Goal: Task Accomplishment & Management: Use online tool/utility

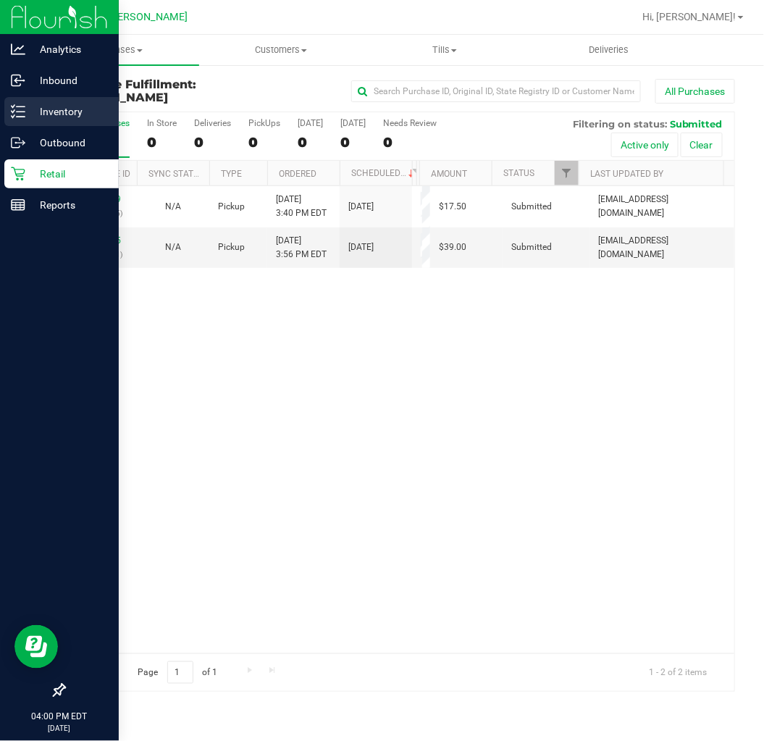
click at [32, 121] on div "Inventory" at bounding box center [61, 111] width 114 height 29
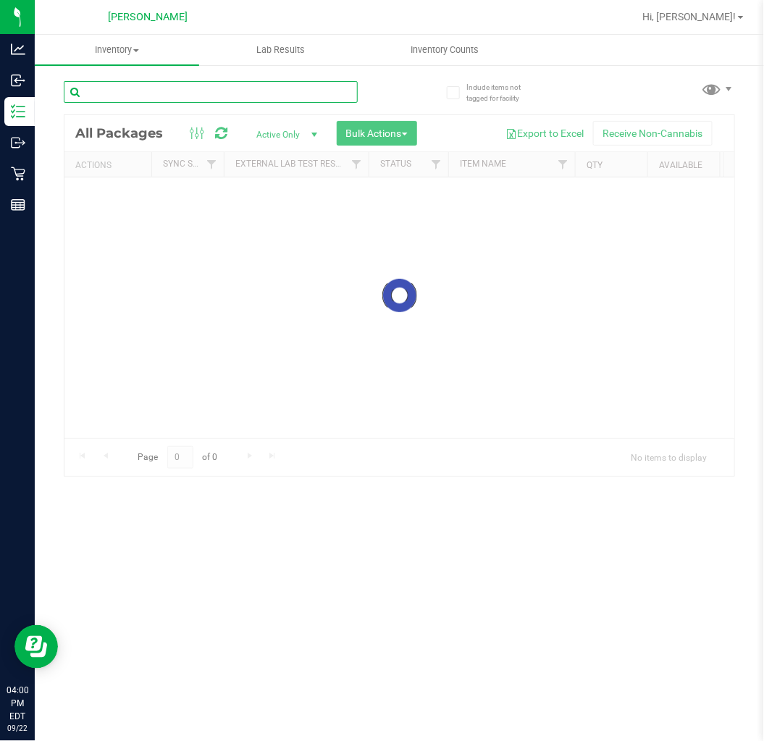
click at [171, 90] on input "text" at bounding box center [211, 92] width 294 height 22
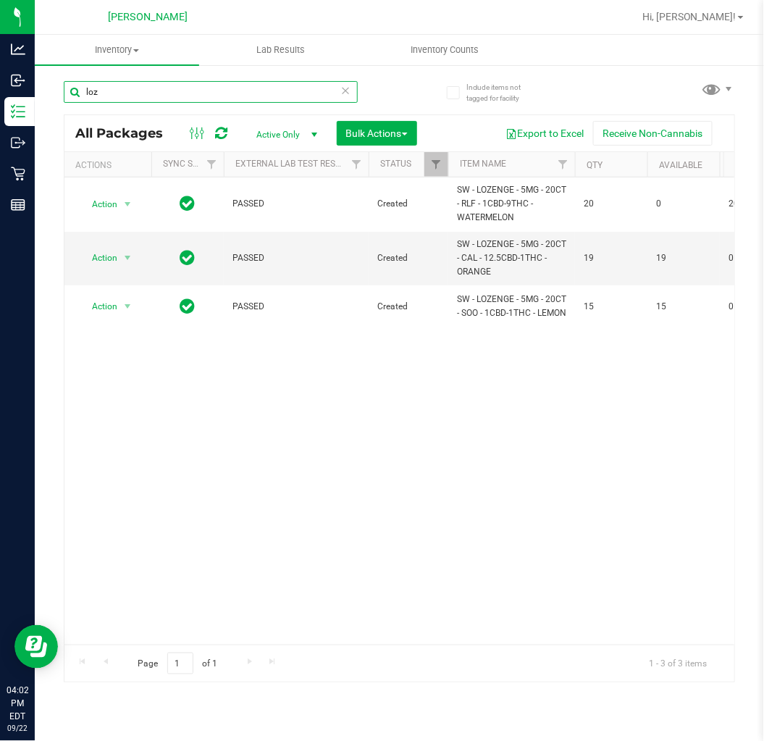
type input "loz"
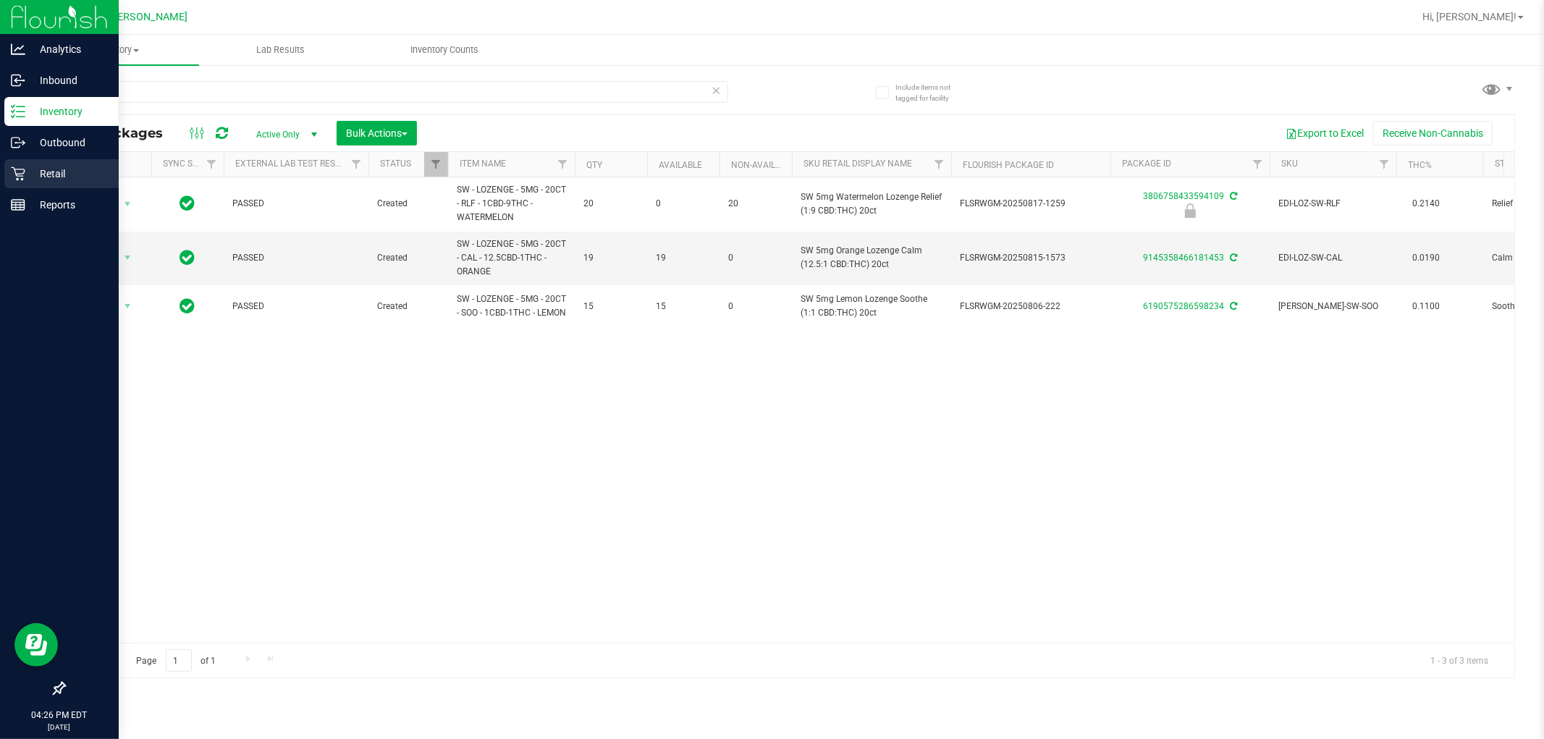
click at [63, 169] on p "Retail" at bounding box center [68, 173] width 87 height 17
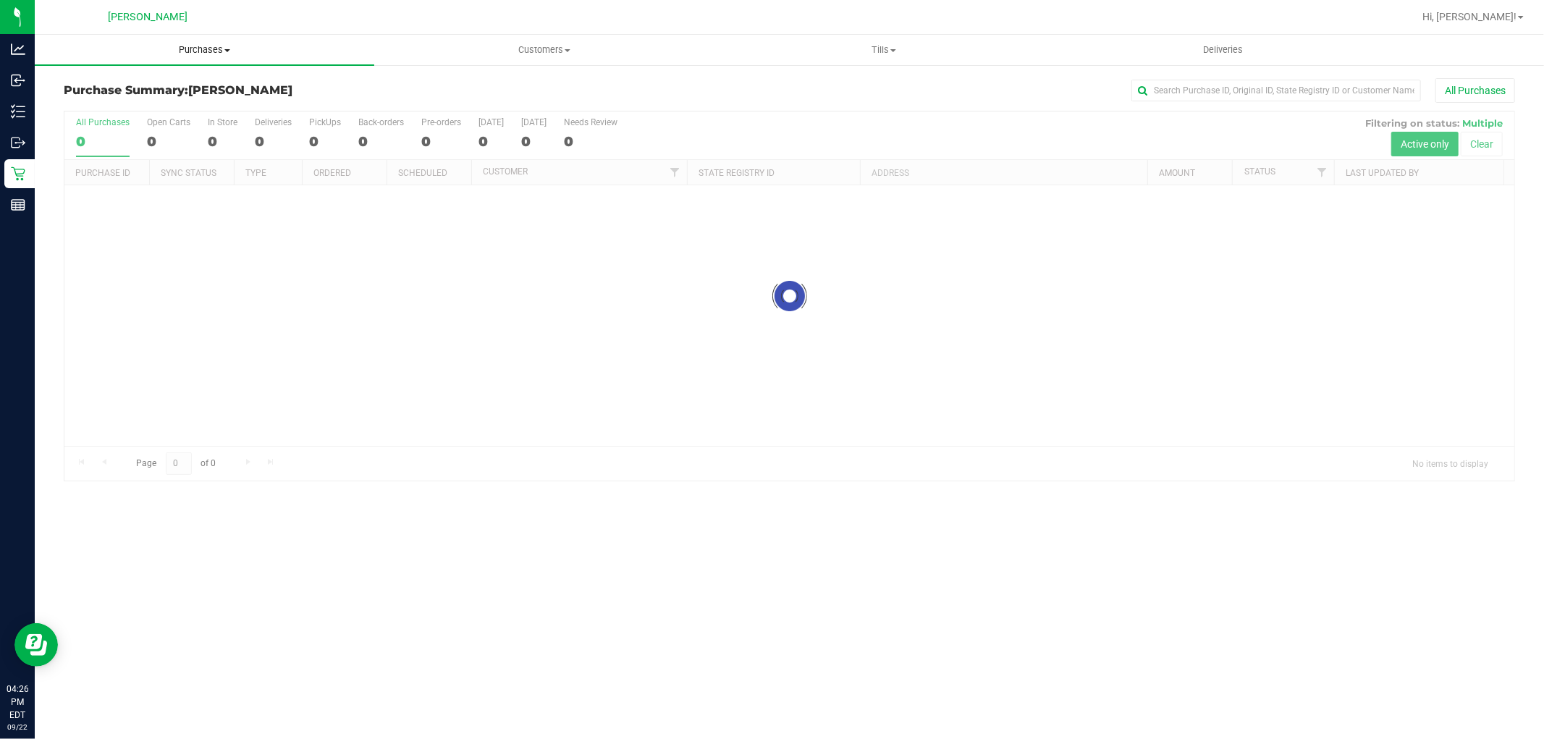
click at [197, 45] on span "Purchases" at bounding box center [205, 49] width 340 height 13
click at [199, 98] on li "Fulfillment" at bounding box center [205, 104] width 340 height 17
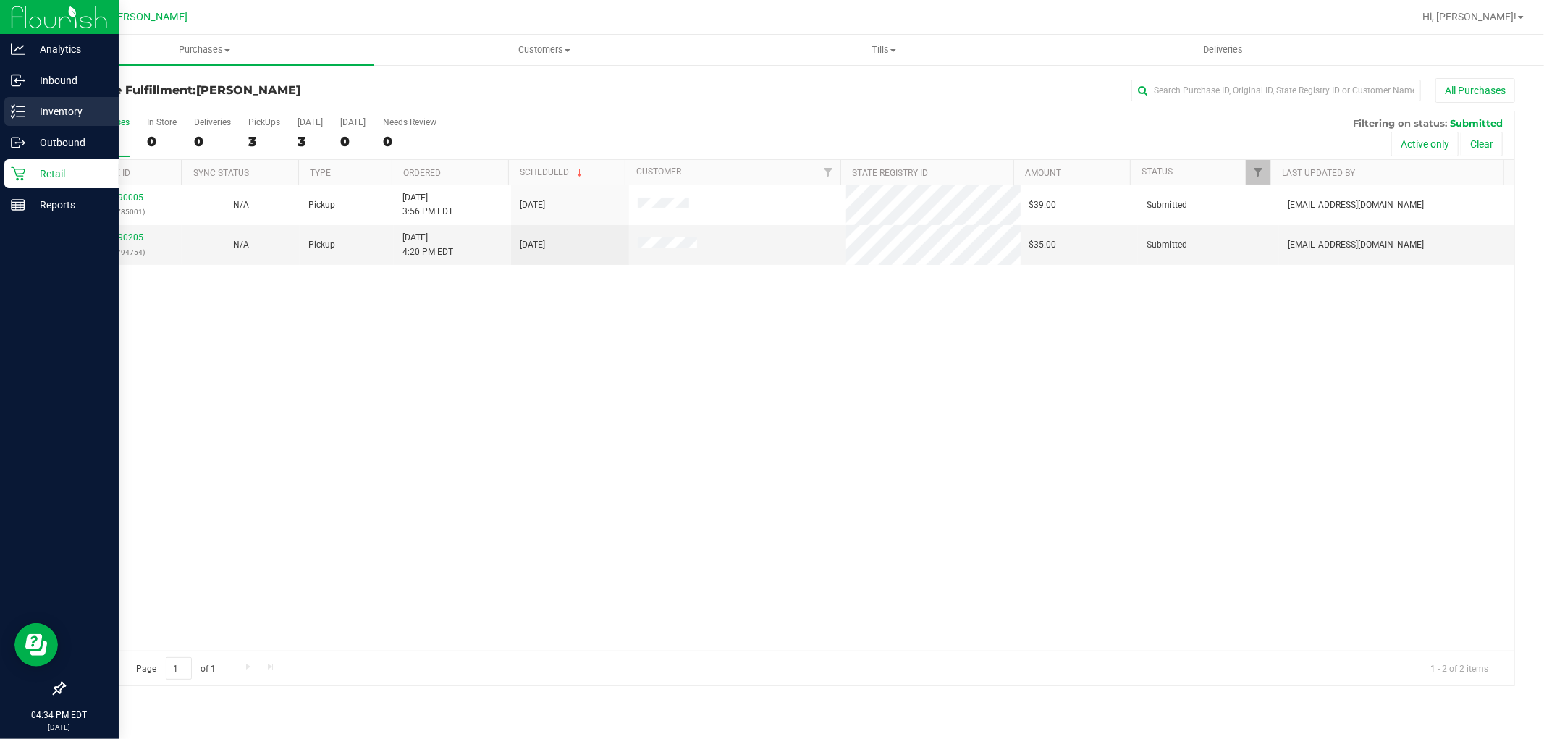
click at [20, 112] on icon at bounding box center [18, 111] width 14 height 14
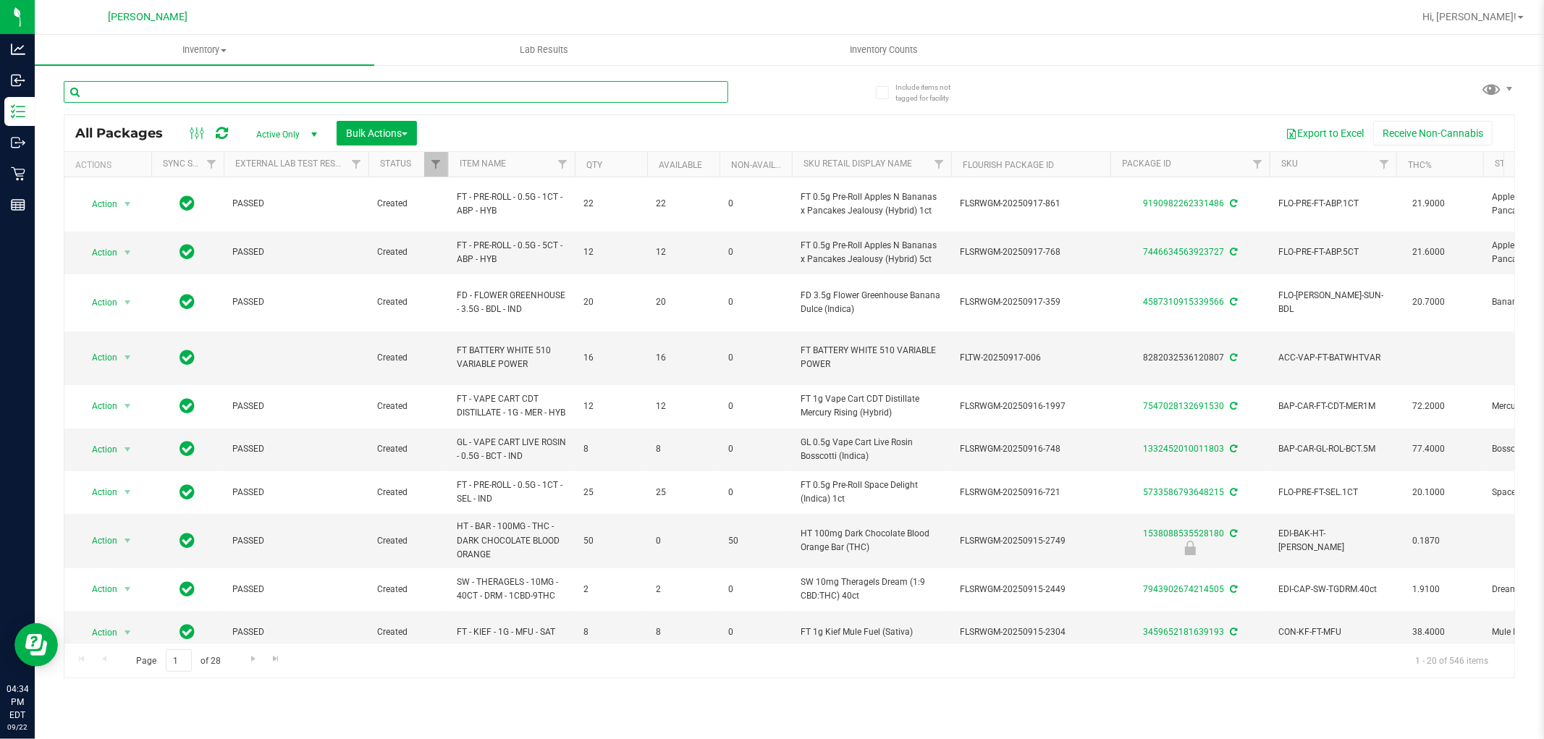
click at [315, 93] on input "text" at bounding box center [396, 92] width 665 height 22
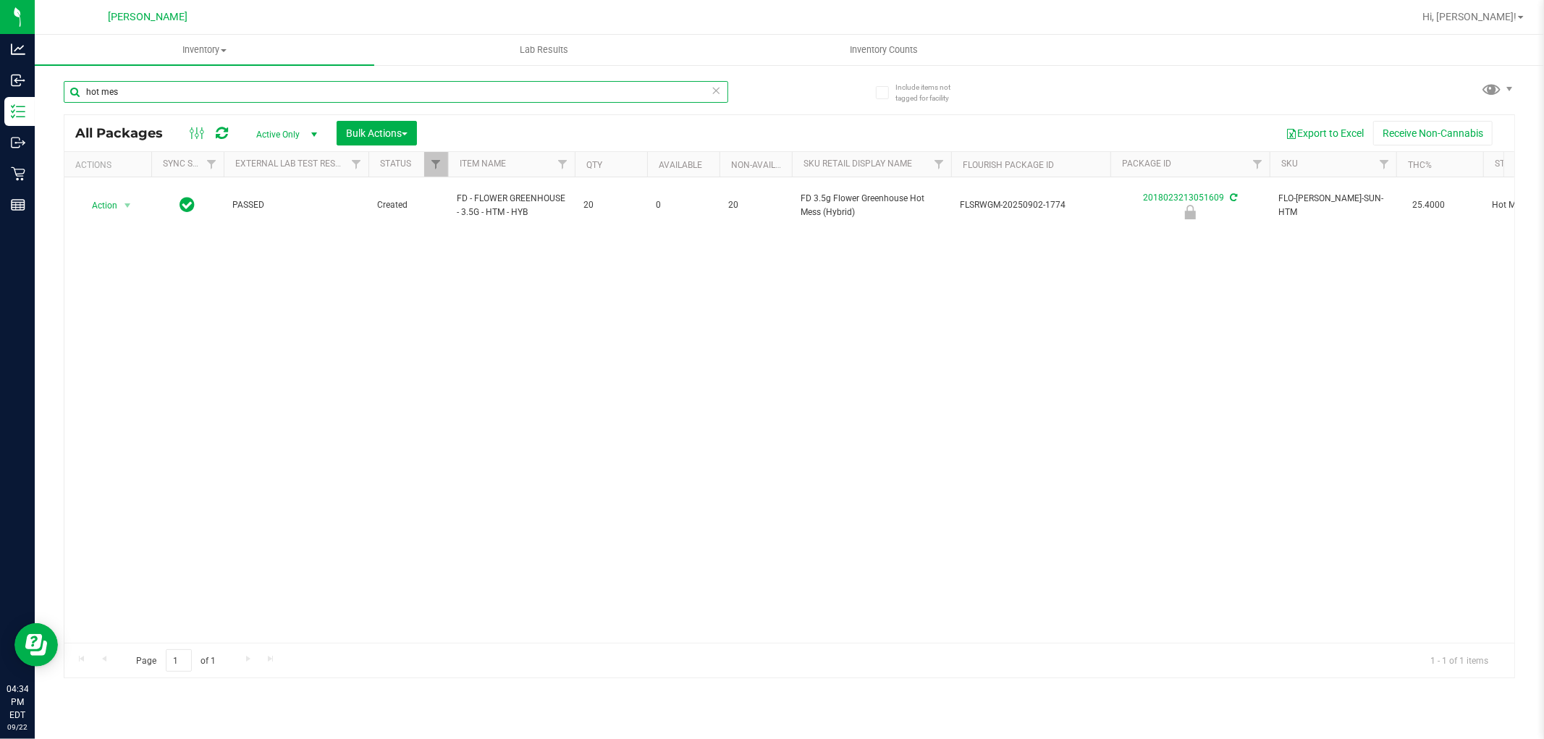
type input "hot mes"
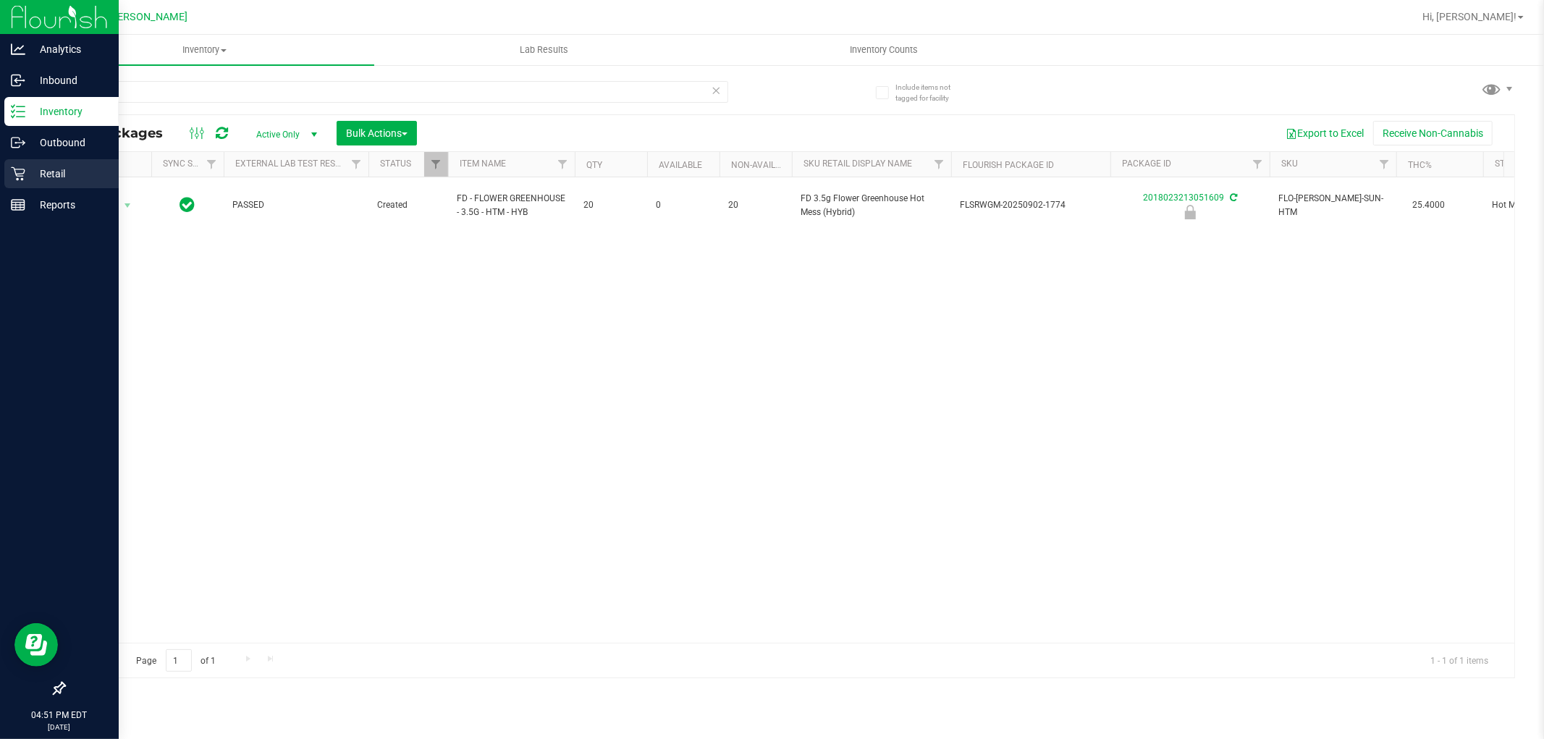
click at [71, 167] on p "Retail" at bounding box center [68, 173] width 87 height 17
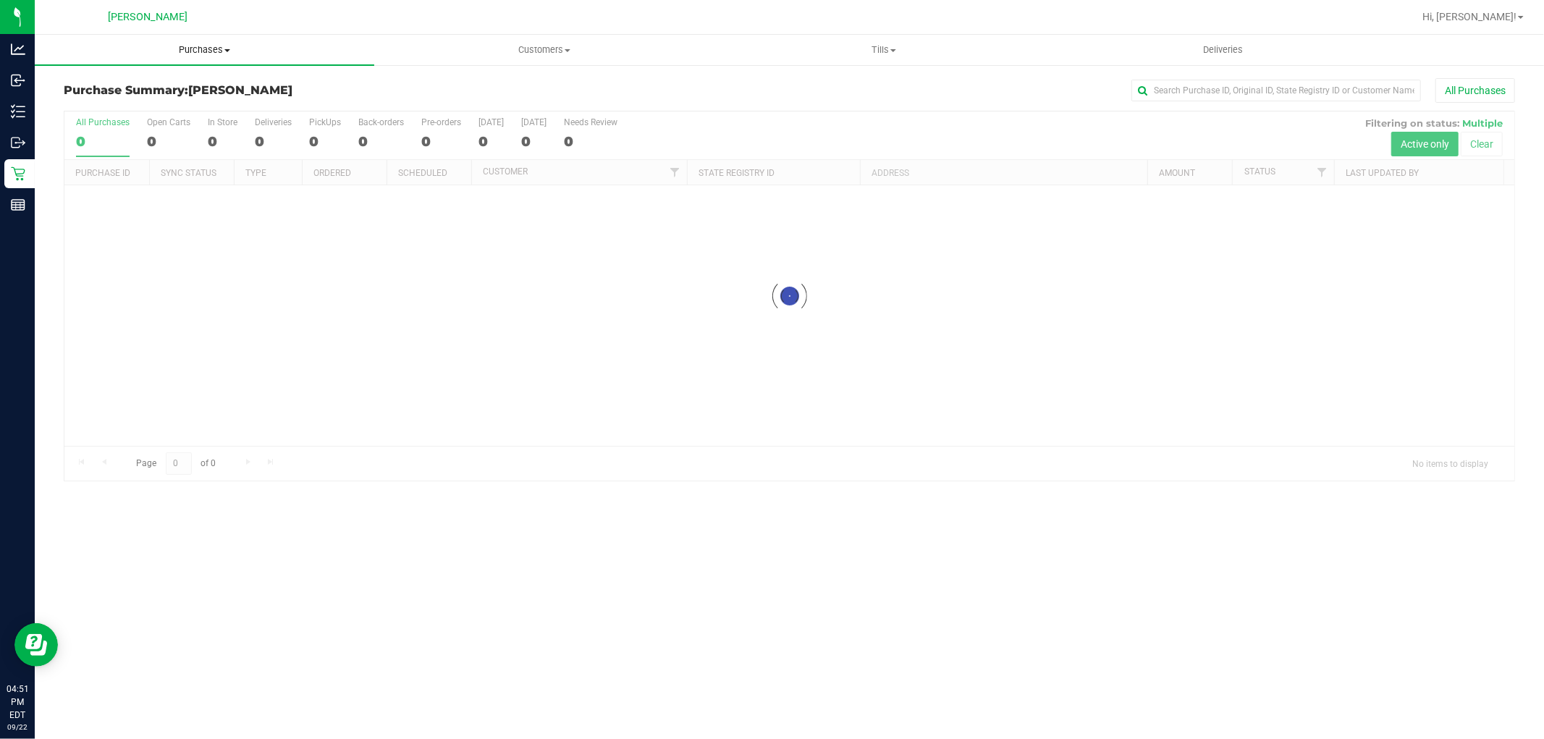
click at [203, 52] on span "Purchases" at bounding box center [205, 49] width 340 height 13
click at [192, 104] on li "Fulfillment" at bounding box center [205, 104] width 340 height 17
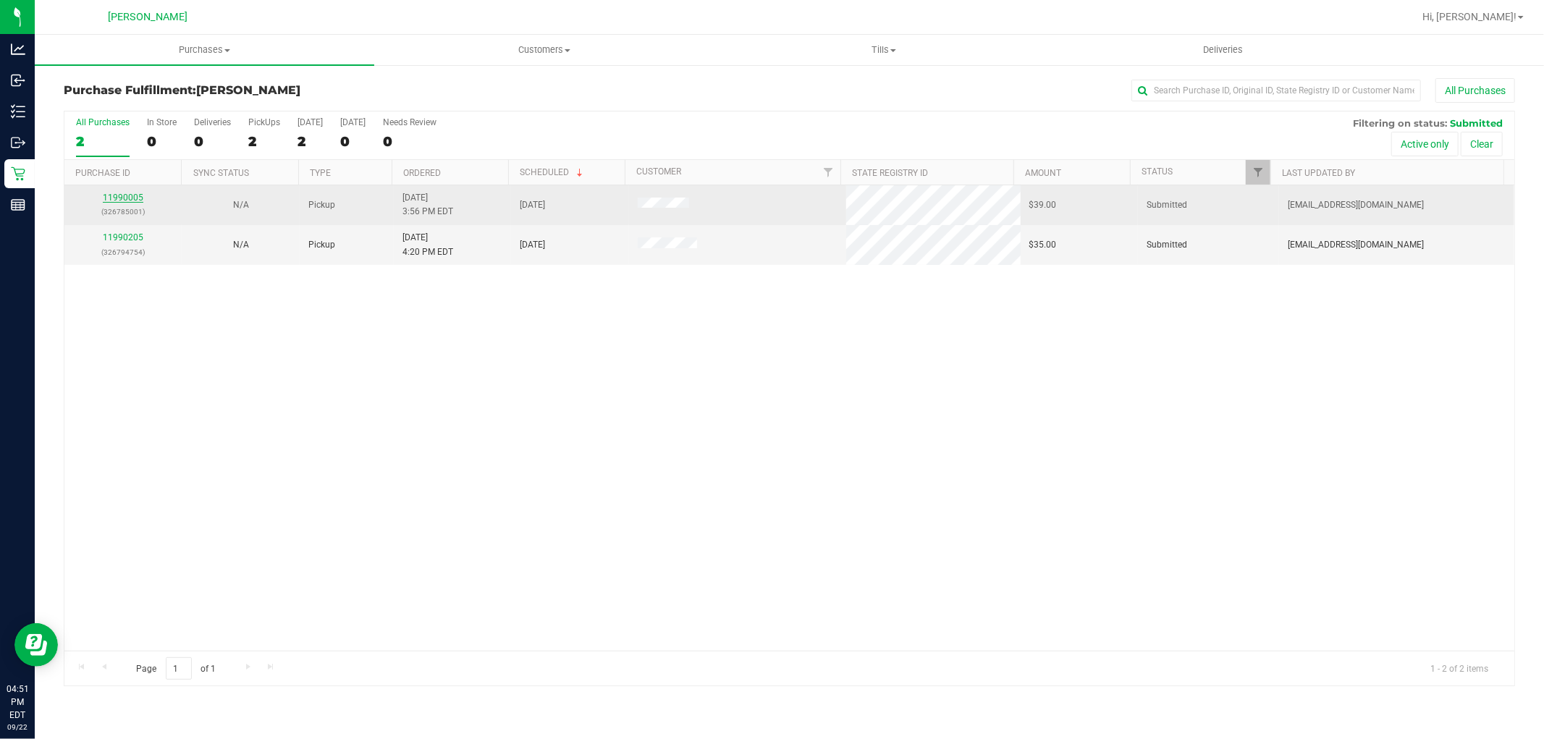
click at [125, 200] on link "11990005" at bounding box center [123, 198] width 41 height 10
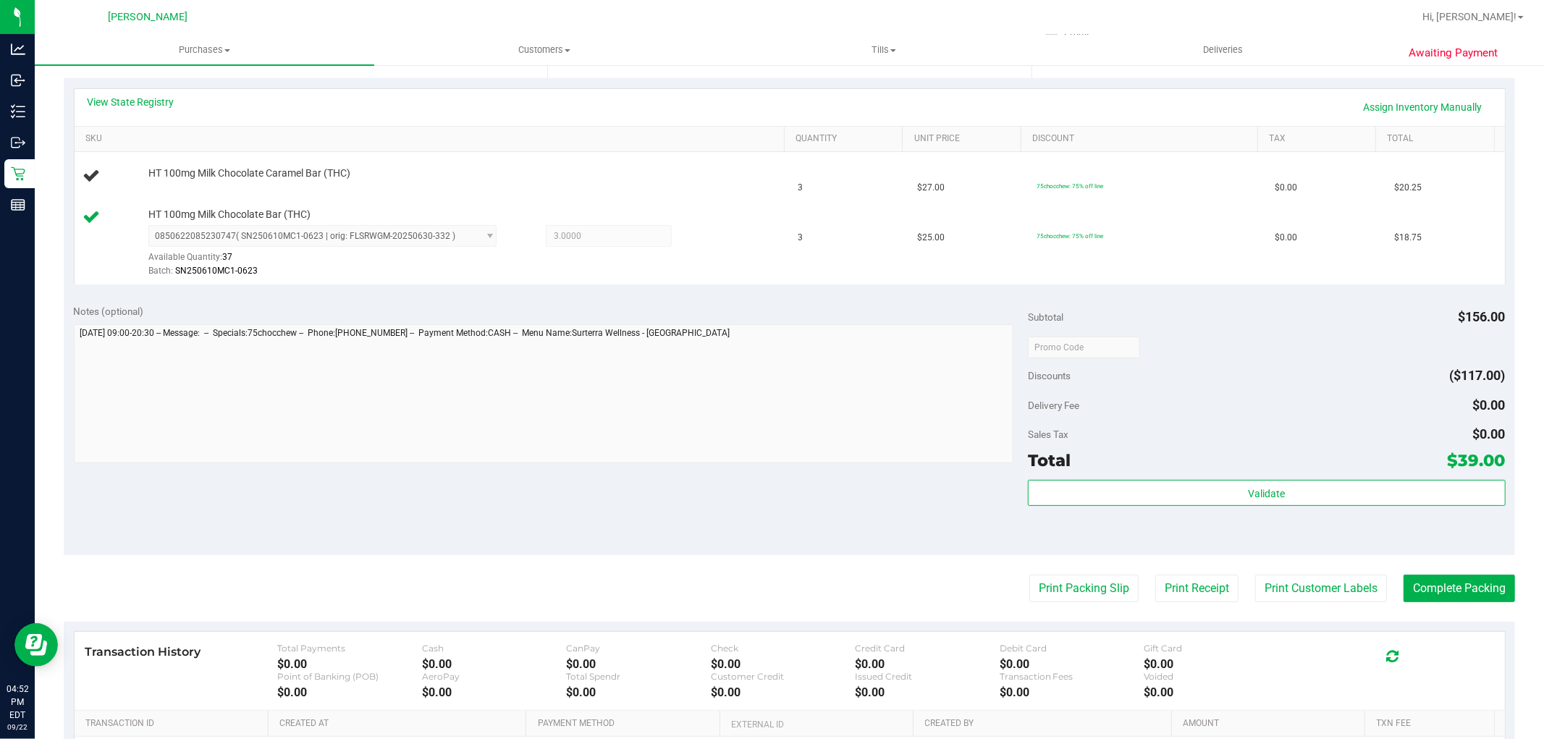
scroll to position [321, 0]
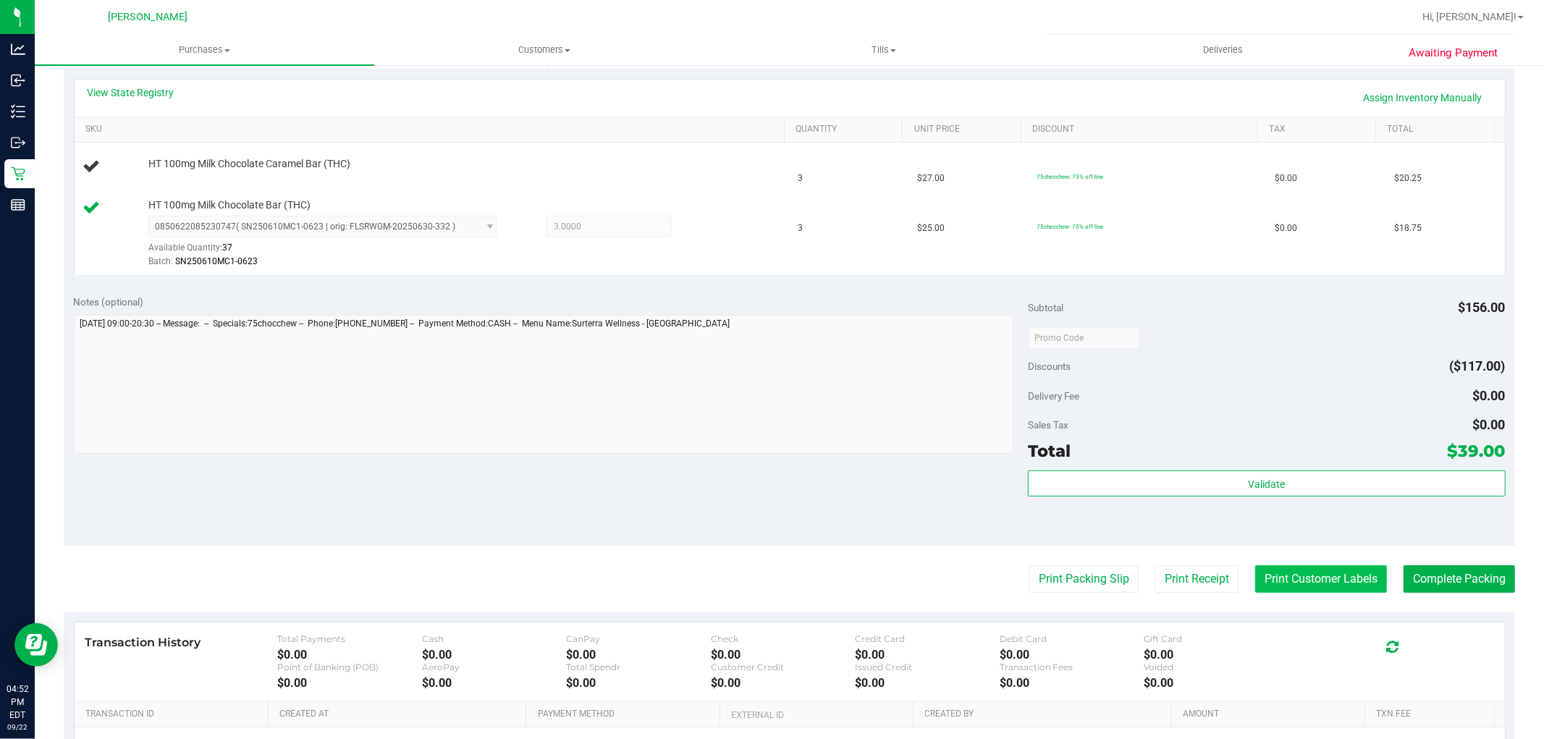
click at [763, 572] on button "Print Customer Labels" at bounding box center [1322, 579] width 132 height 28
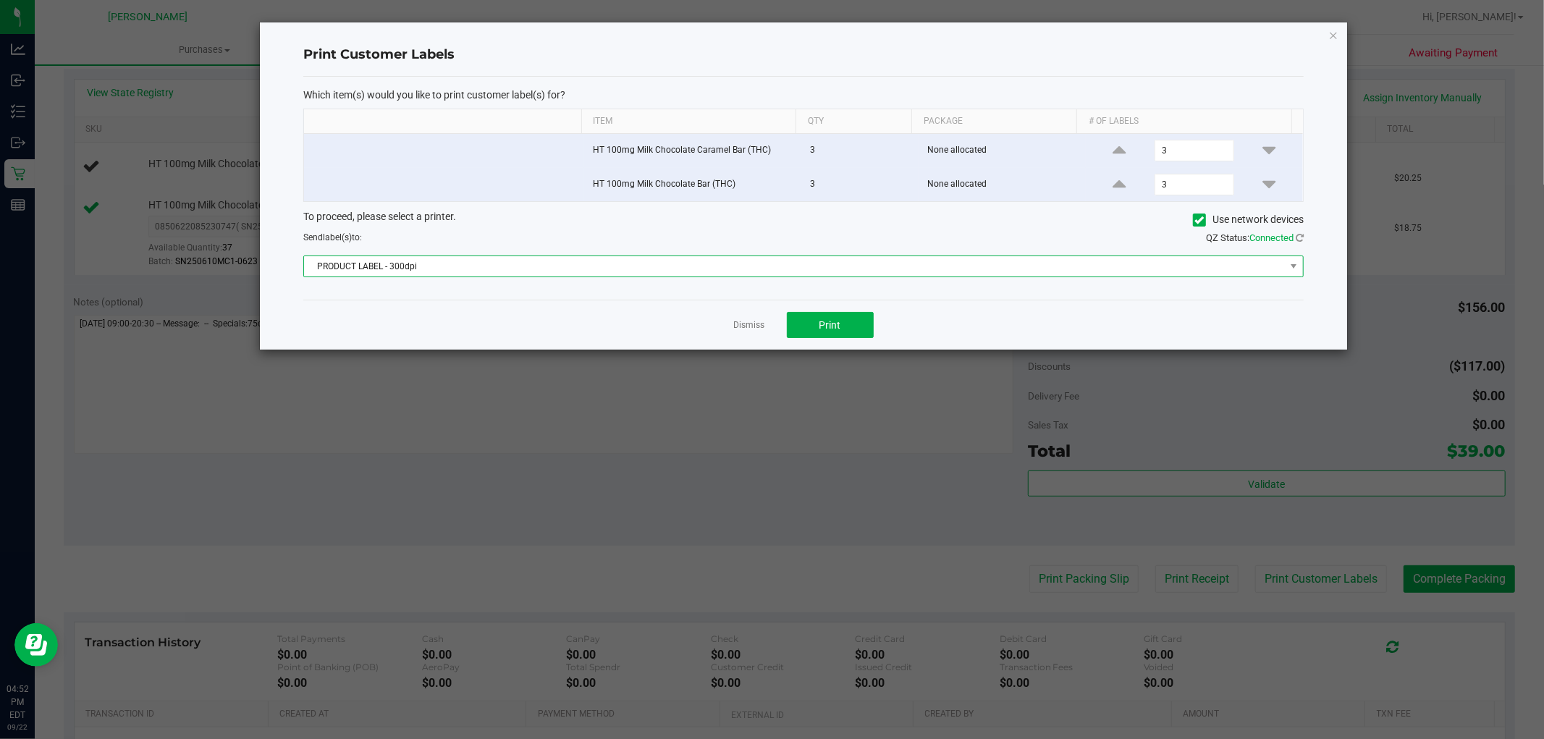
click at [763, 273] on span "PRODUCT LABEL - 300dpi" at bounding box center [794, 266] width 981 height 20
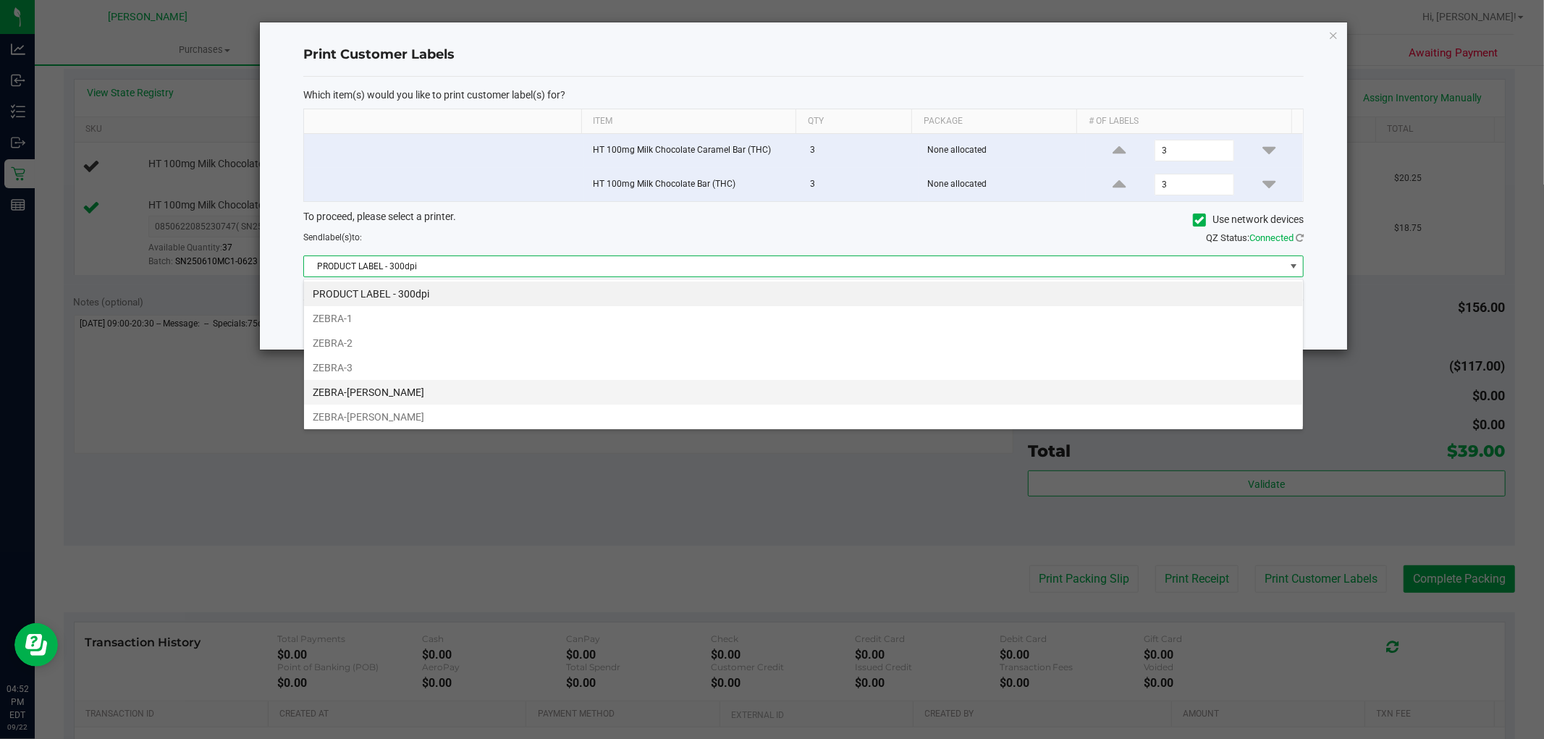
scroll to position [77, 0]
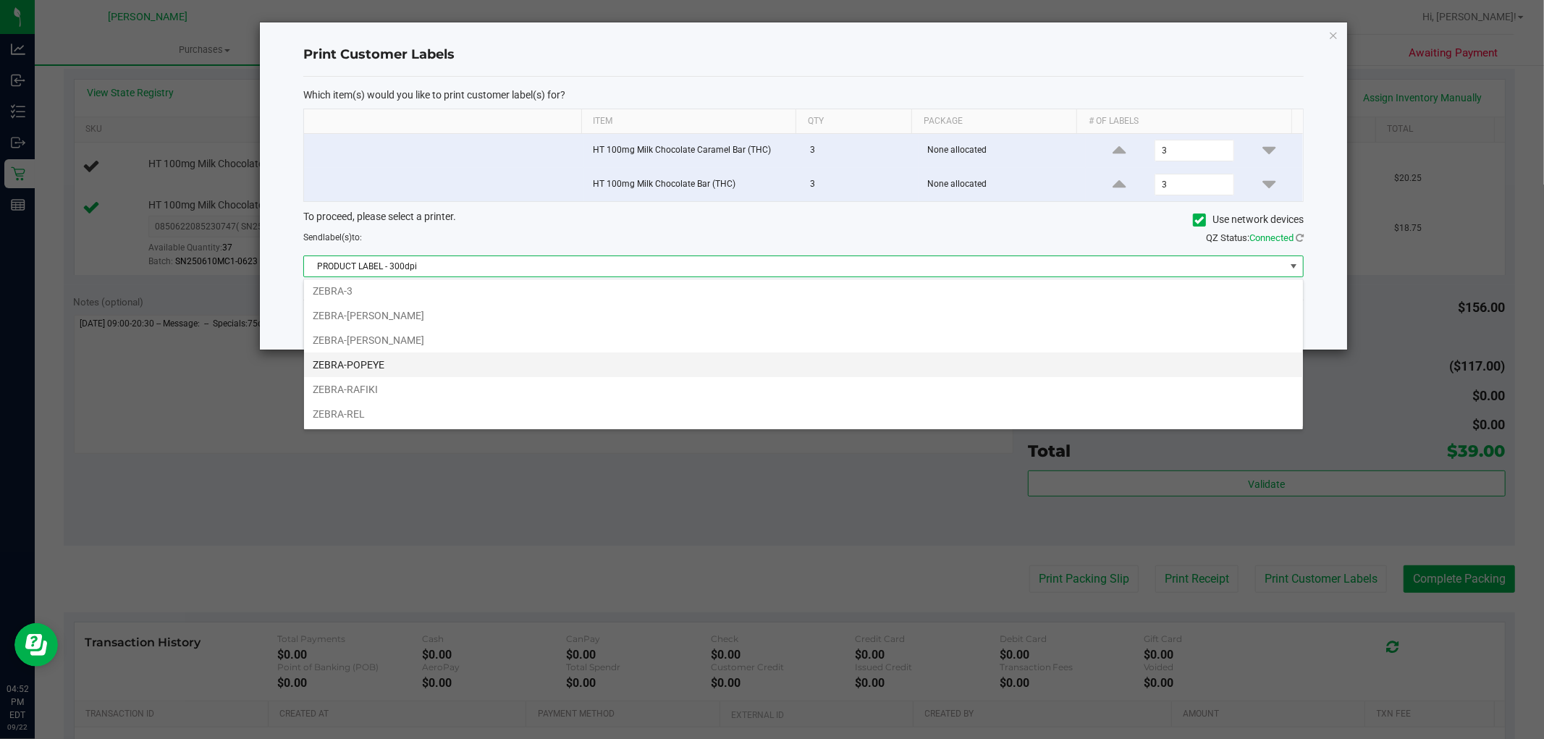
click at [610, 365] on li "ZEBRA-POPEYE" at bounding box center [803, 365] width 999 height 25
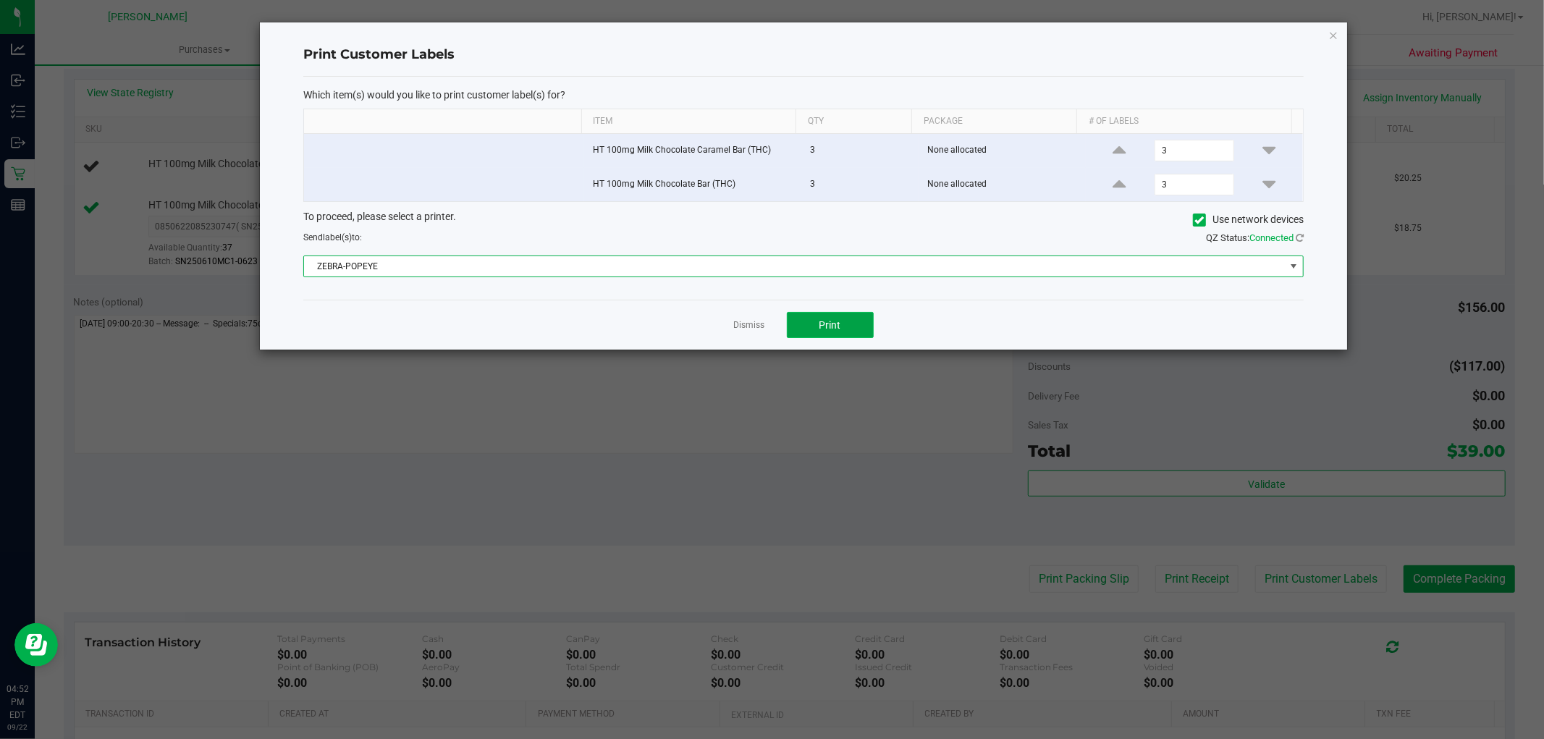
click at [763, 324] on span "Print" at bounding box center [831, 325] width 22 height 12
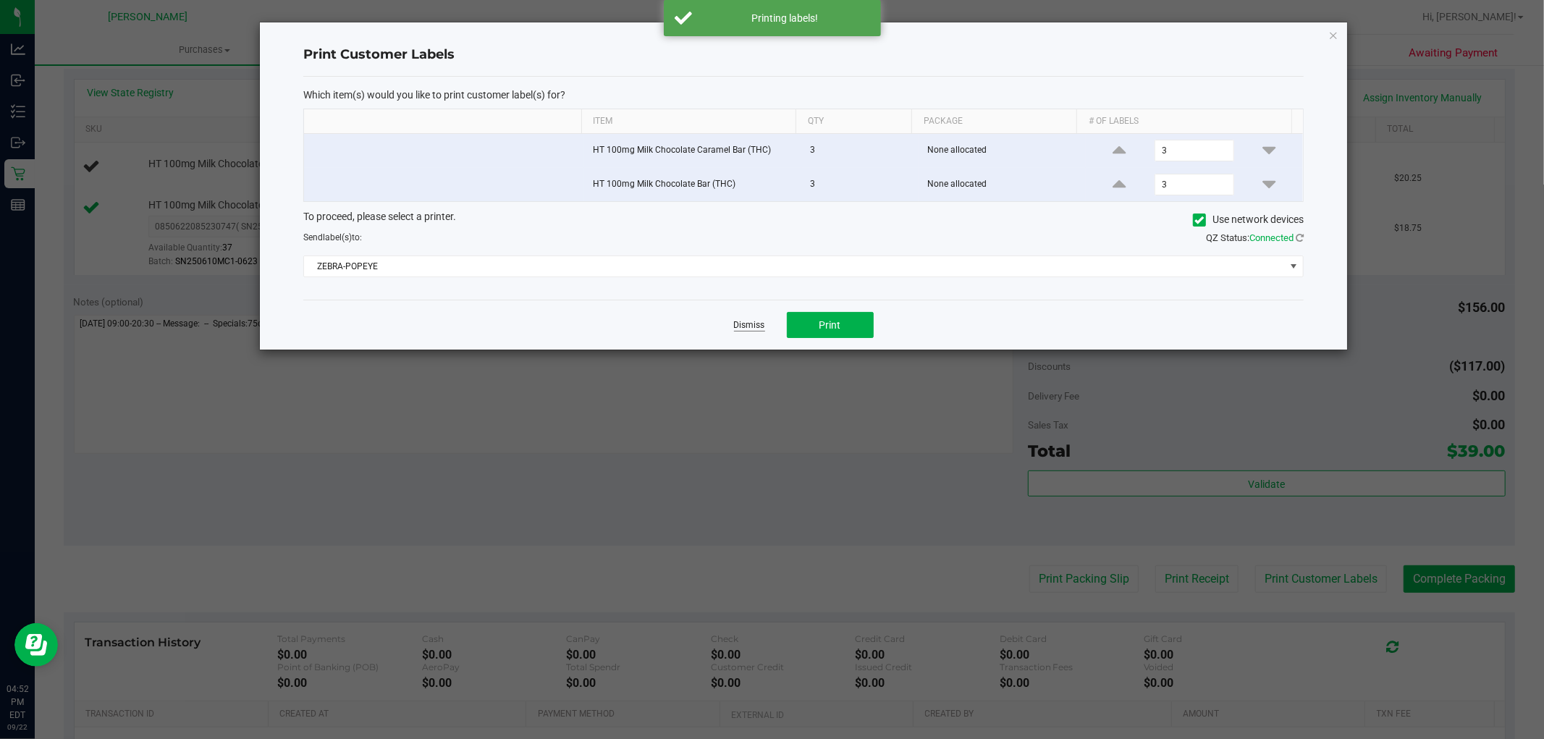
click at [753, 321] on link "Dismiss" at bounding box center [749, 325] width 31 height 12
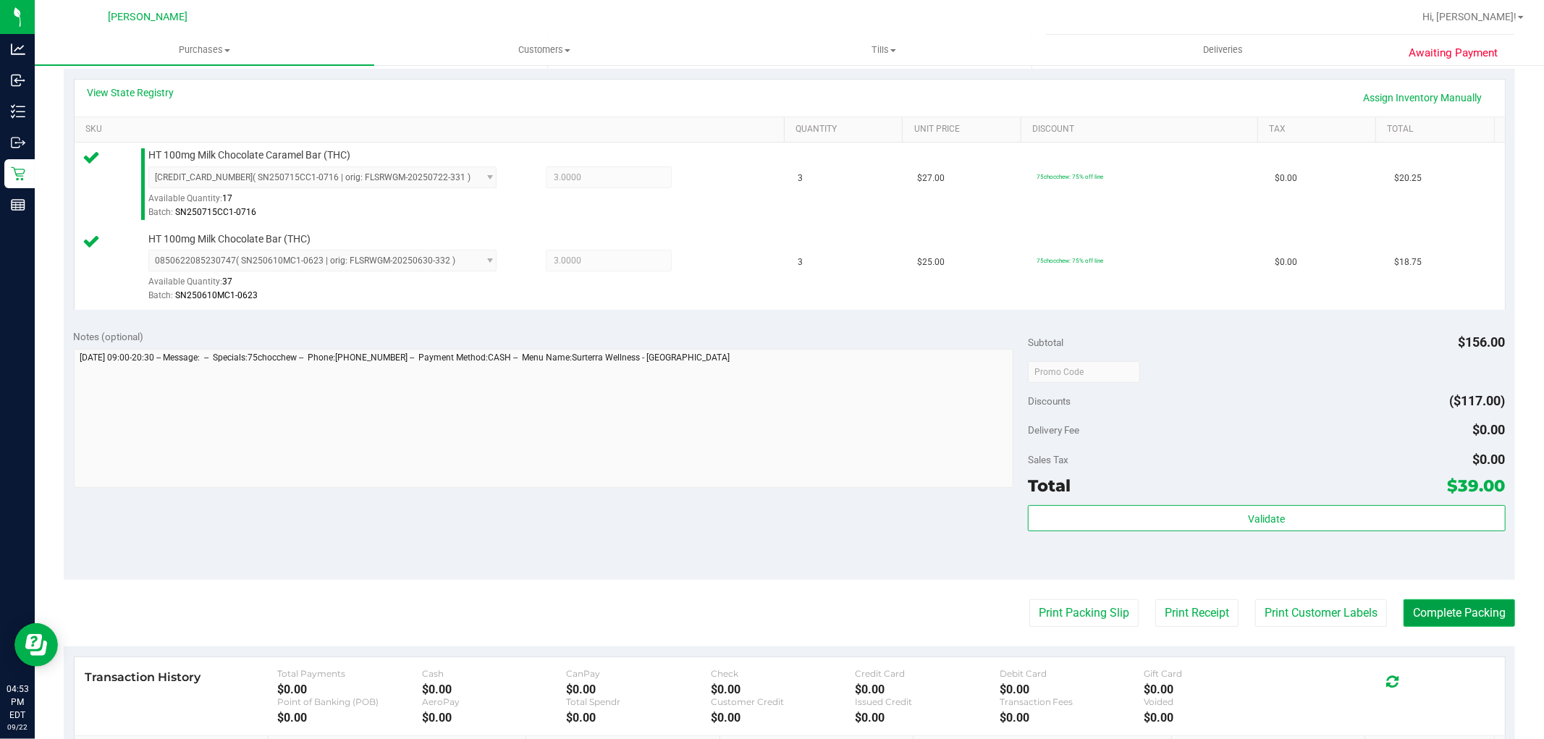
click at [763, 616] on button "Complete Packing" at bounding box center [1460, 614] width 112 height 28
